Goal: Find specific page/section: Find specific page/section

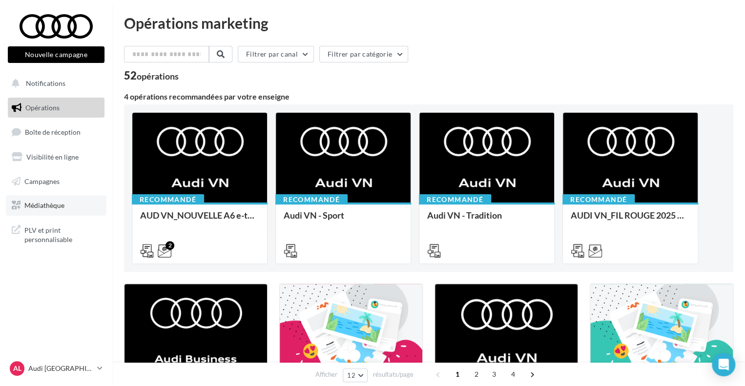
click at [56, 208] on span "Médiathèque" at bounding box center [44, 205] width 40 height 8
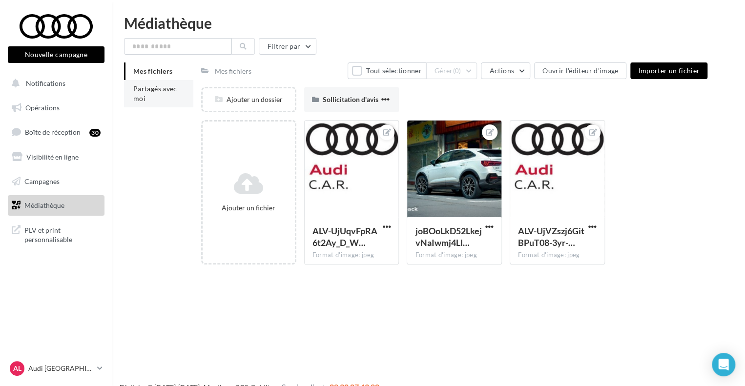
click at [145, 83] on li "Partagés avec moi" at bounding box center [158, 93] width 69 height 27
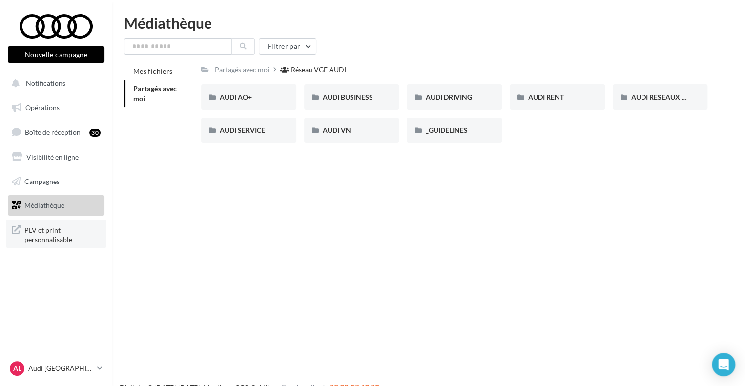
click at [67, 225] on span "PLV et print personnalisable" at bounding box center [62, 234] width 76 height 21
